Goal: Task Accomplishment & Management: Complete application form

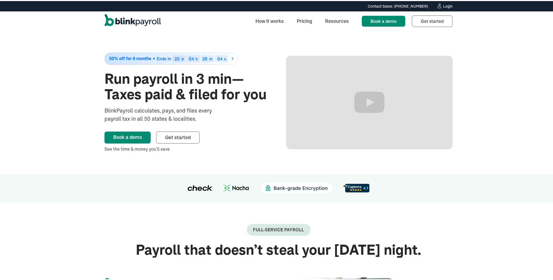
click at [446, 7] on div "Login" at bounding box center [448, 5] width 10 height 4
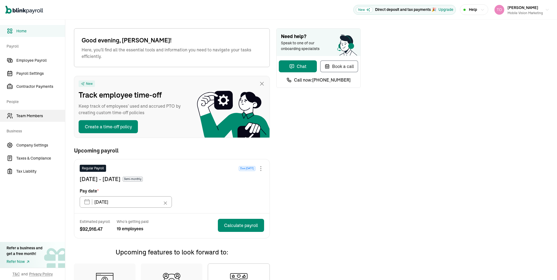
click at [29, 116] on span "Team Members" at bounding box center [40, 116] width 49 height 6
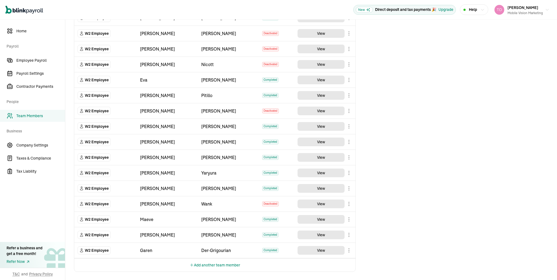
scroll to position [189, 0]
click at [205, 265] on button "Add another team member" at bounding box center [215, 264] width 51 height 13
click at [102, 268] on select "Select W2 Employee Individual - 1099 Contractor Business - 1099 Contractor" at bounding box center [106, 266] width 56 height 12
select select "employee"
click at [78, 260] on select "Select W2 Employee Individual - 1099 Contractor Business - 1099 Contractor" at bounding box center [106, 266] width 56 height 12
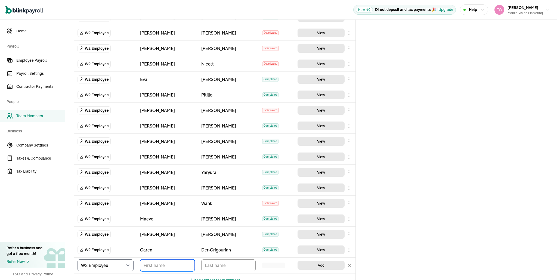
click at [164, 264] on input "TextInput" at bounding box center [167, 266] width 55 height 12
type input "Taylor"
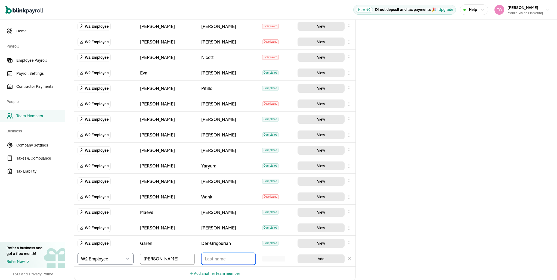
click at [219, 256] on input "TextInput" at bounding box center [228, 259] width 55 height 12
type input "Endicott"
click at [323, 260] on button "Complete" at bounding box center [321, 259] width 47 height 9
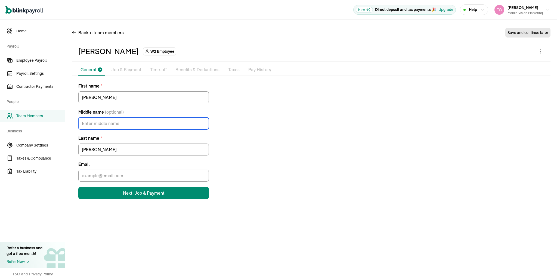
click at [101, 120] on input "Middle name (optional)" at bounding box center [143, 124] width 131 height 12
type input "Lynn"
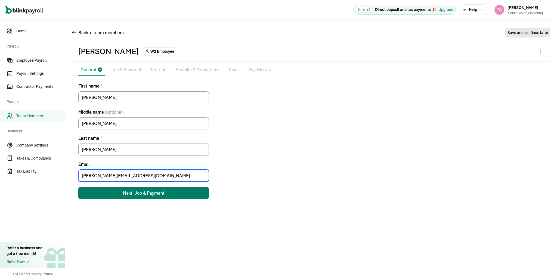
type input "taylor@laseoservice.com"
click at [124, 195] on div "Next: Job & Payment" at bounding box center [144, 193] width 42 height 7
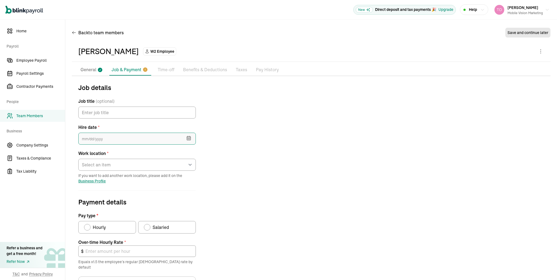
click at [101, 139] on input "text" at bounding box center [137, 139] width 118 height 12
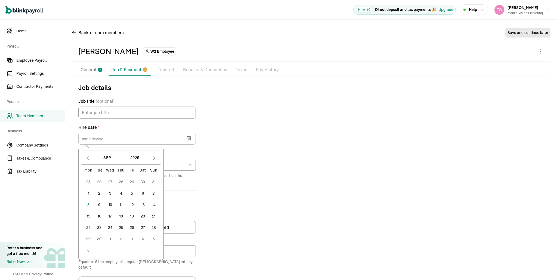
click at [91, 207] on button "8" at bounding box center [88, 204] width 11 height 11
type input "09/08/2025"
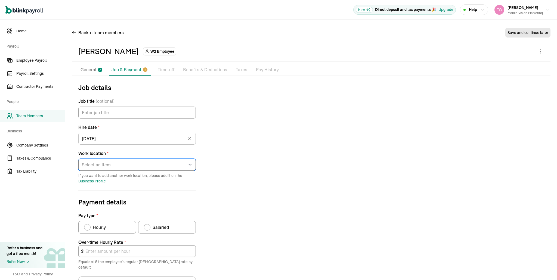
click at [91, 165] on select "Select an item 13101 West Washington Boulevard Works from home" at bounding box center [137, 165] width 118 height 12
select select "Works from home"
click at [78, 159] on select "Select an item 13101 West Washington Boulevard Works from home" at bounding box center [137, 165] width 118 height 12
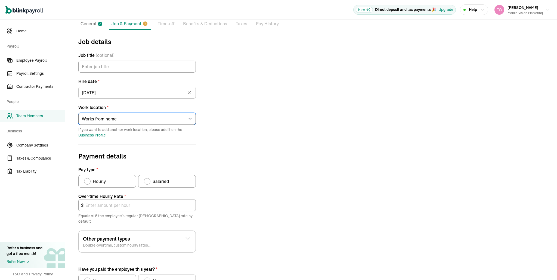
scroll to position [50, 0]
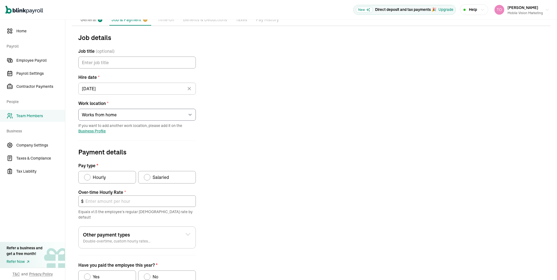
click at [146, 176] on div "Pay type" at bounding box center [147, 177] width 4 height 4
click at [146, 176] on input "Salaried" at bounding box center [146, 176] width 4 height 4
radio input "true"
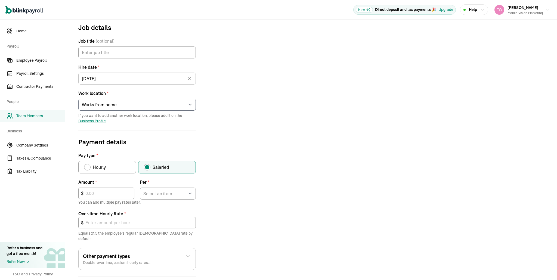
scroll to position [70, 0]
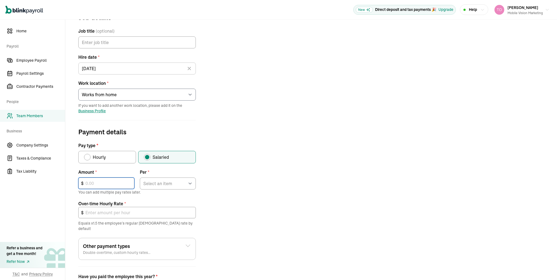
click at [111, 183] on input "text" at bounding box center [106, 183] width 56 height 11
type input "50,000"
click at [154, 184] on select "Select an item Hour Week Month Year" at bounding box center [168, 184] width 56 height 12
select select "4"
click at [140, 178] on select "Select an item Hour Week Month Year" at bounding box center [168, 184] width 56 height 12
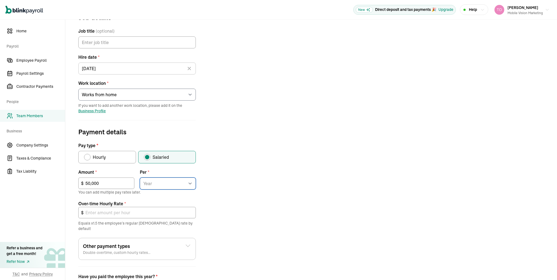
type input "36.06"
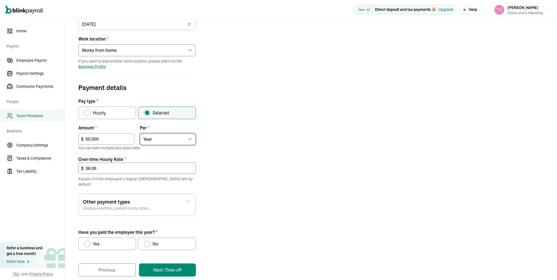
scroll to position [118, 0]
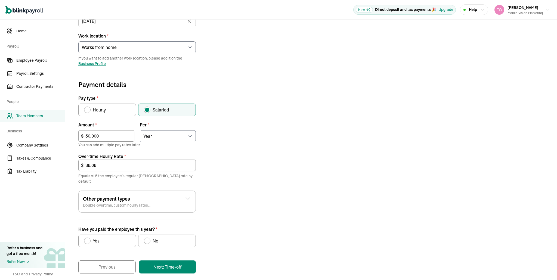
click at [148, 239] on div "Have you paid the employee this year?" at bounding box center [147, 241] width 4 height 4
click at [148, 238] on input "No" at bounding box center [146, 240] width 4 height 4
radio input "true"
click at [161, 262] on button "Next: Time-off" at bounding box center [167, 267] width 57 height 13
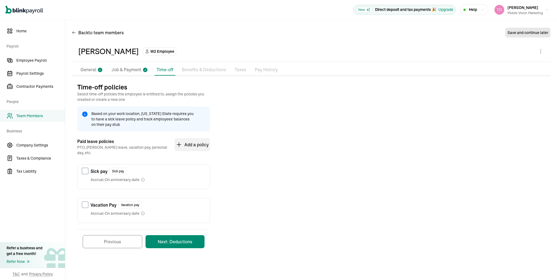
click at [84, 168] on input "checkbox" at bounding box center [85, 171] width 7 height 7
checkbox input "true"
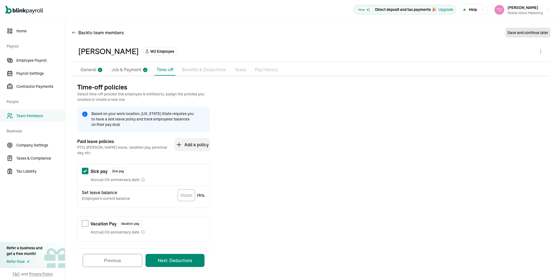
click at [87, 220] on input "checkbox" at bounding box center [85, 223] width 7 height 7
checkbox input "true"
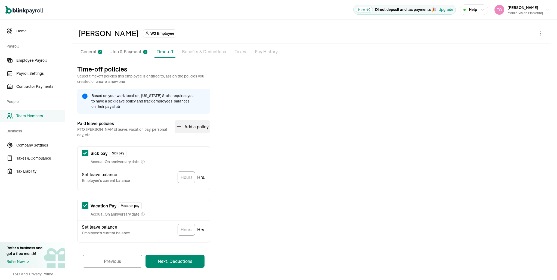
scroll to position [19, 0]
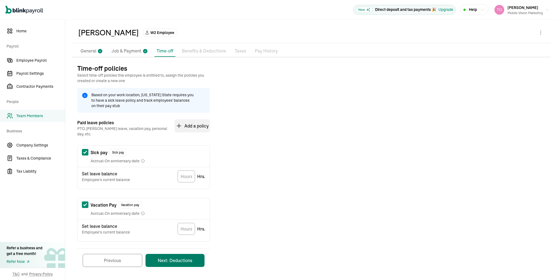
click at [180, 256] on button "Next: Deductions" at bounding box center [175, 260] width 59 height 13
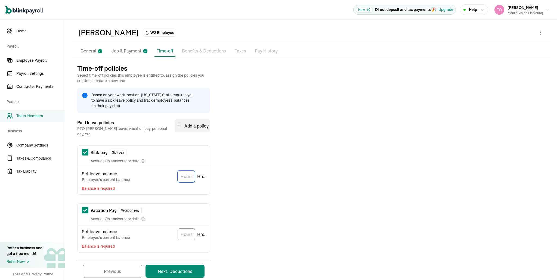
click at [32, 116] on span "Team Members" at bounding box center [40, 116] width 49 height 6
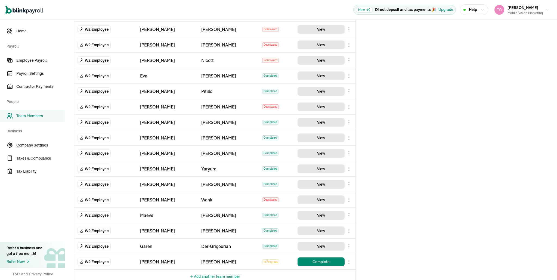
scroll to position [193, 0]
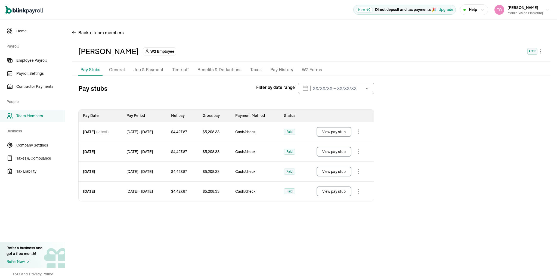
click at [120, 70] on p "General" at bounding box center [117, 69] width 16 height 7
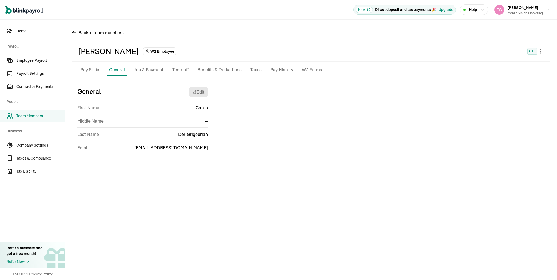
click at [139, 70] on p "Job & Payment" at bounding box center [149, 69] width 30 height 7
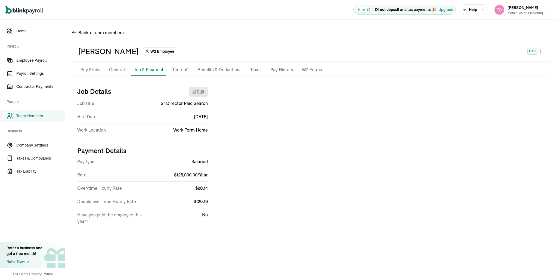
click at [175, 70] on p "Time-off" at bounding box center [180, 69] width 17 height 7
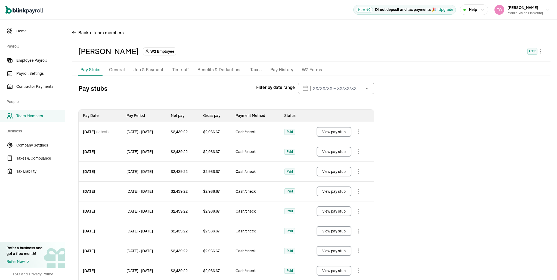
click at [180, 71] on p "Time-off" at bounding box center [180, 69] width 17 height 7
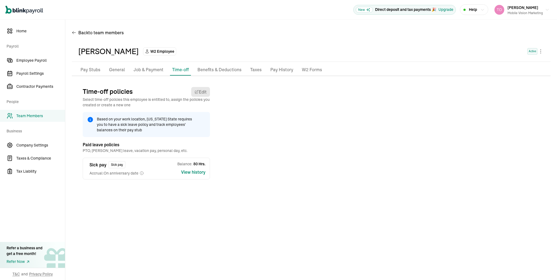
click at [189, 172] on button "View history" at bounding box center [193, 172] width 24 height 7
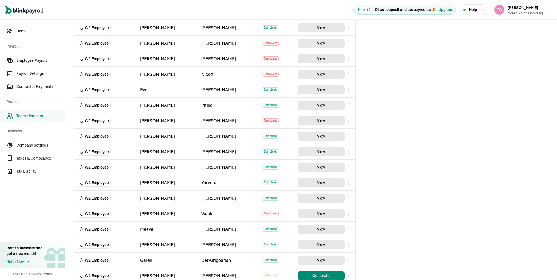
scroll to position [205, 0]
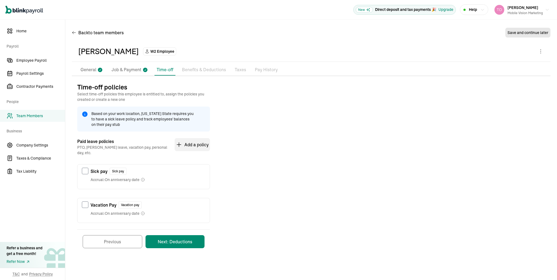
click at [197, 68] on p "Benefits & Deductions" at bounding box center [204, 69] width 44 height 7
click at [179, 238] on button "Next: Deductions" at bounding box center [175, 241] width 59 height 13
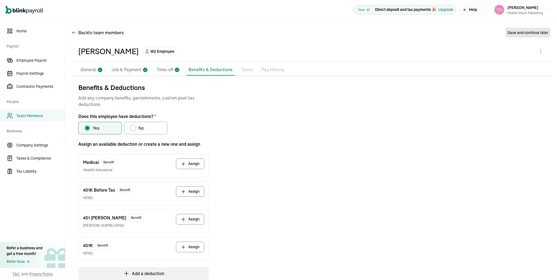
click at [133, 128] on div "Does this employee have deductions?" at bounding box center [133, 128] width 4 height 4
click at [133, 128] on input "No" at bounding box center [132, 127] width 4 height 4
radio input "true"
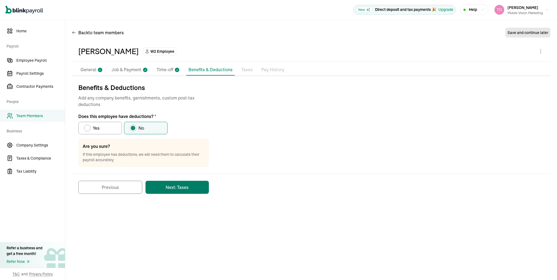
click at [175, 190] on button "Next: Taxes" at bounding box center [177, 187] width 63 height 13
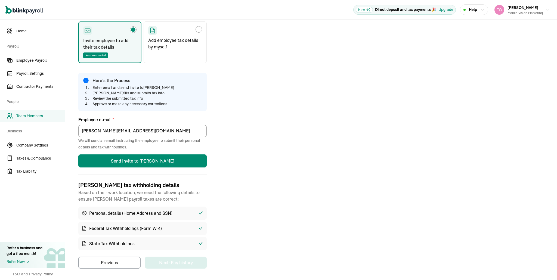
scroll to position [89, 0]
click at [198, 28] on div "Choose how to add the employee tax details" at bounding box center [199, 29] width 4 height 4
click at [152, 28] on input "Add employee tax details by myself" at bounding box center [150, 28] width 4 height 4
radio input "true"
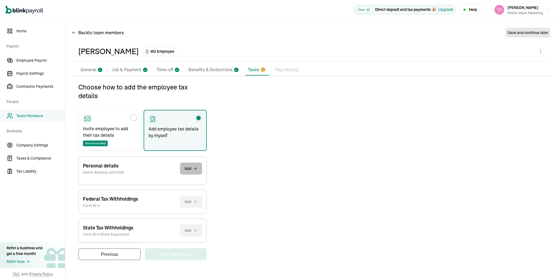
click at [198, 170] on button "Add" at bounding box center [191, 169] width 22 height 12
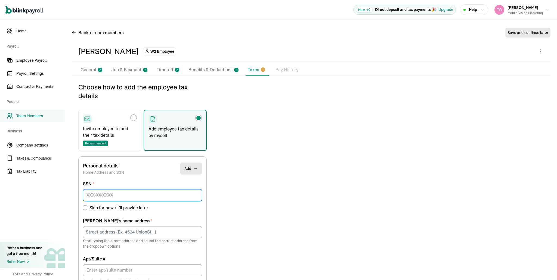
click at [135, 195] on input at bounding box center [142, 195] width 119 height 12
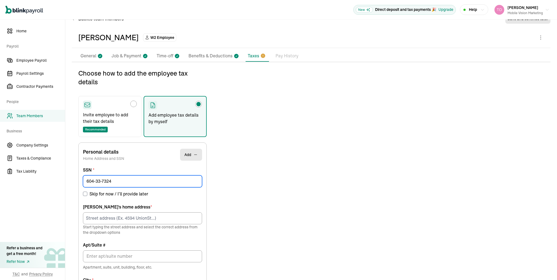
type input "604-33-7324"
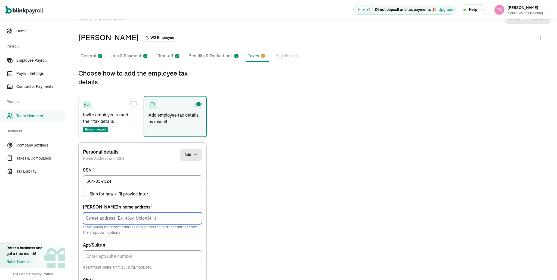
click at [96, 222] on input at bounding box center [142, 219] width 119 height 12
type input "1033 Tapies Ct"
type input "Newbury Park"
type input "California"
type input "91320"
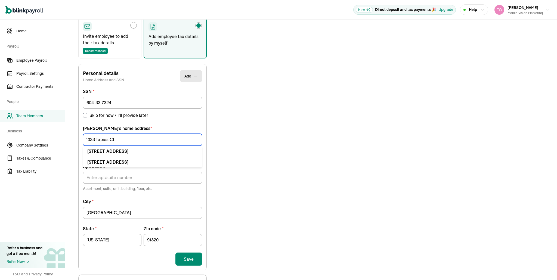
scroll to position [93, 0]
click at [204, 258] on div "Personal details Home Address and SSN Add SSN * 604-33-7324 Skip for now / I’ll…" at bounding box center [142, 167] width 128 height 207
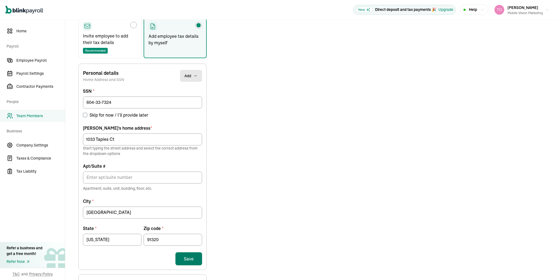
click at [190, 258] on button "Save" at bounding box center [189, 259] width 27 height 13
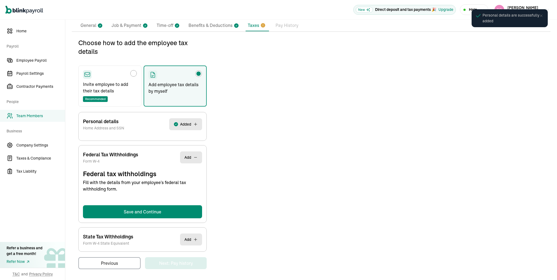
select select "S"
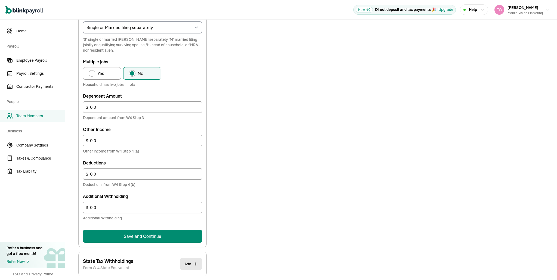
scroll to position [243, 0]
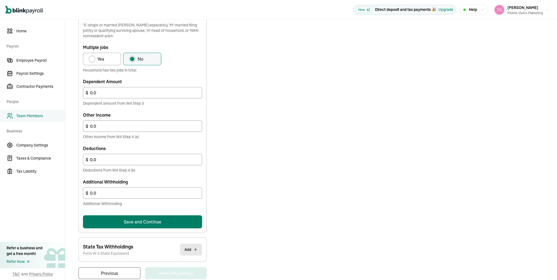
click at [140, 222] on button "Save and Continue" at bounding box center [142, 222] width 119 height 13
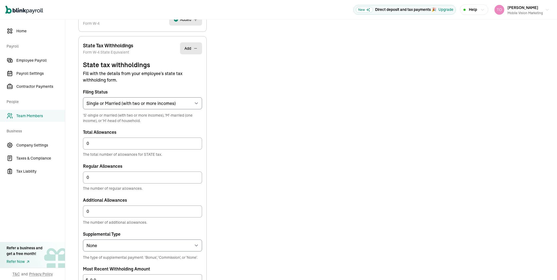
scroll to position [250, 0]
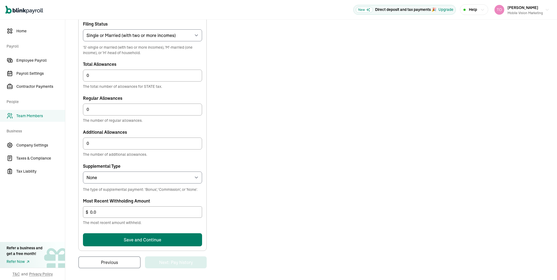
click at [144, 238] on button "Save and Continue" at bounding box center [142, 239] width 119 height 13
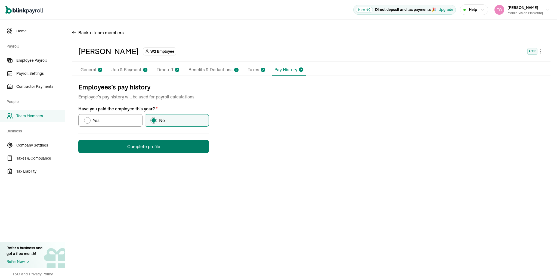
click at [161, 147] on button "Complete profile" at bounding box center [143, 146] width 131 height 13
